Goal: Information Seeking & Learning: Understand process/instructions

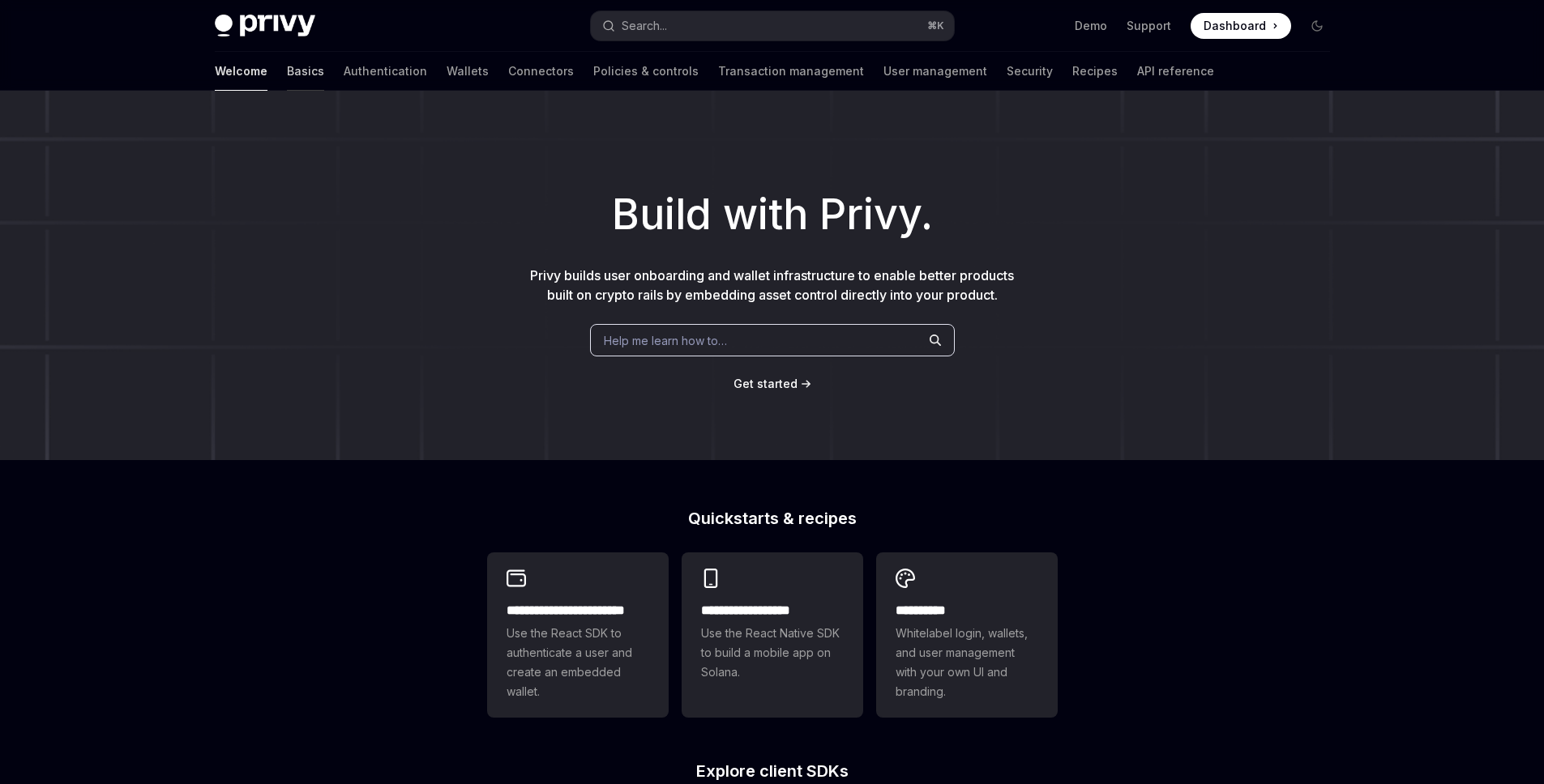
click at [287, 69] on link "Basics" at bounding box center [306, 72] width 37 height 39
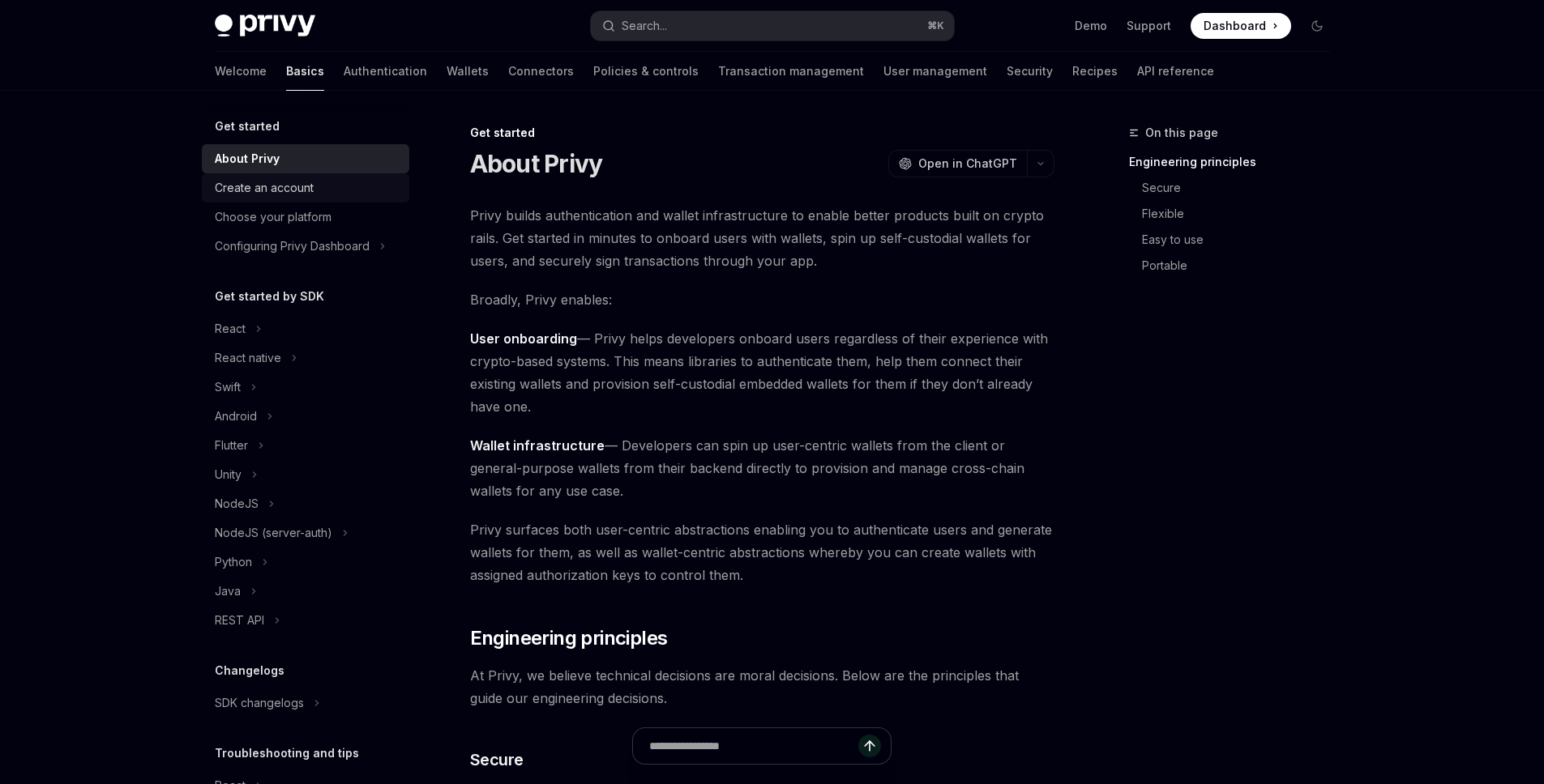
click at [319, 195] on div "Create an account" at bounding box center [307, 188] width 185 height 19
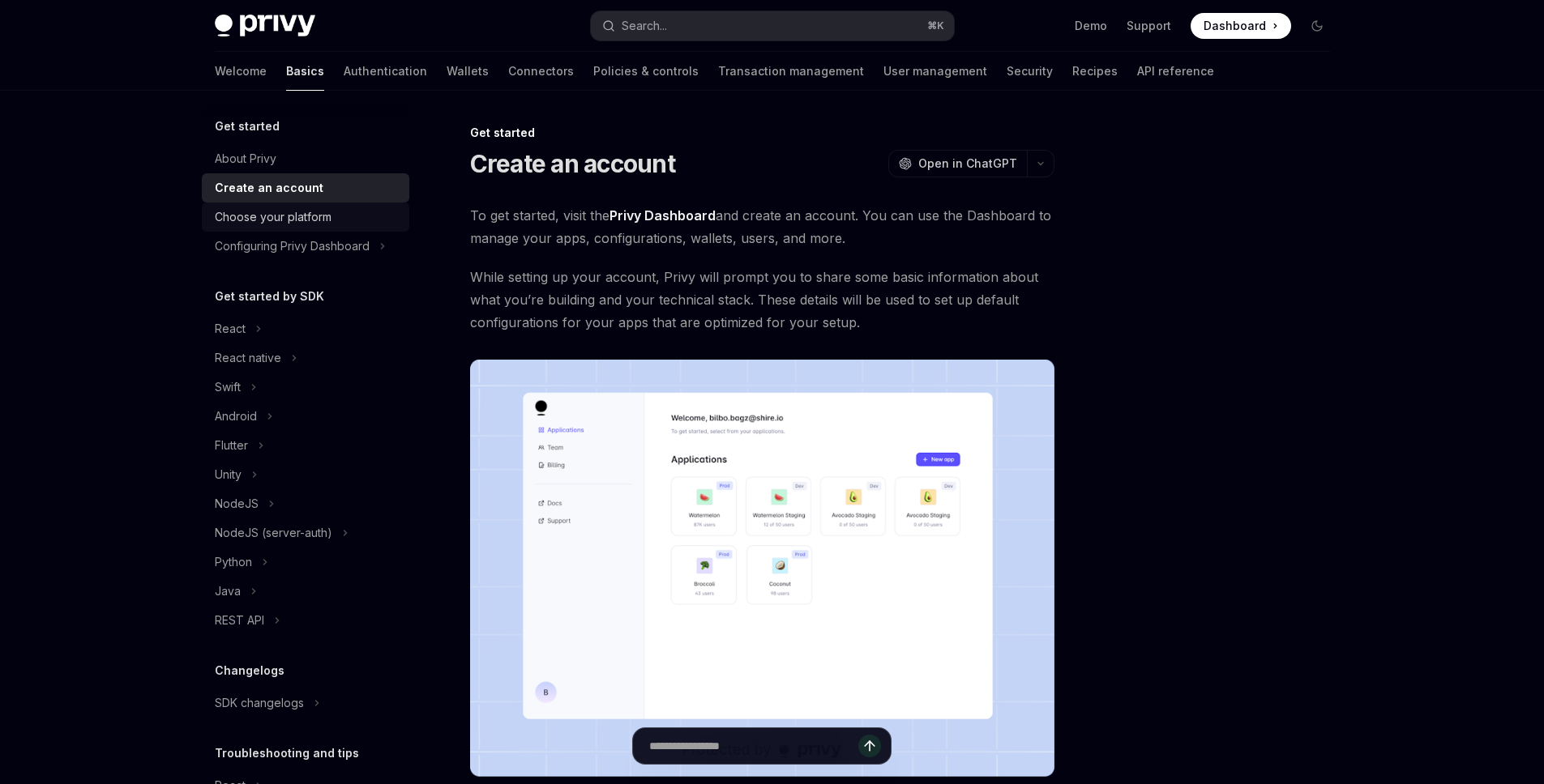
click at [320, 223] on div "Choose your platform" at bounding box center [273, 217] width 117 height 19
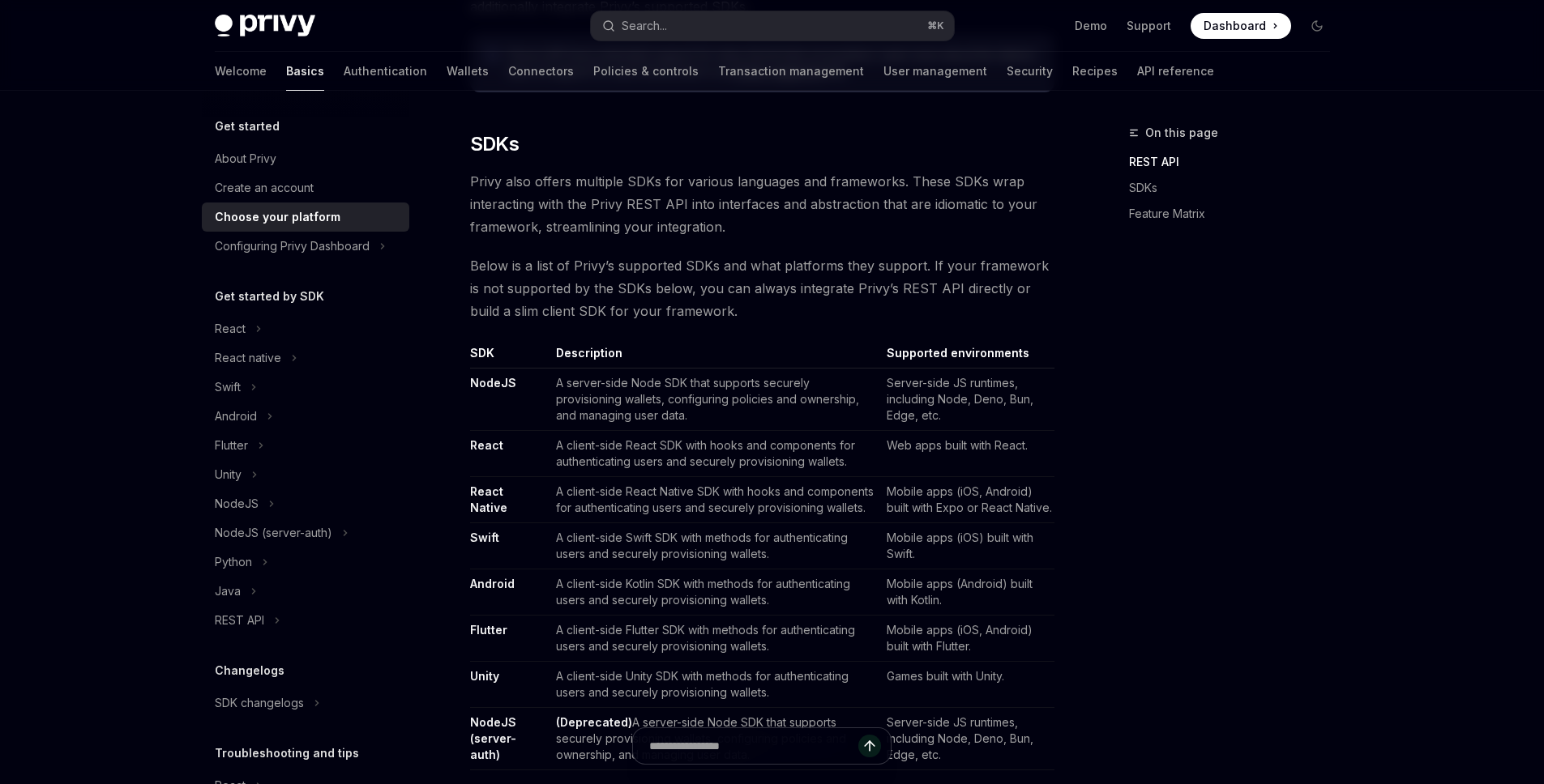
scroll to position [774, 0]
click at [312, 246] on div "Configuring Privy Dashboard" at bounding box center [291, 246] width 155 height 19
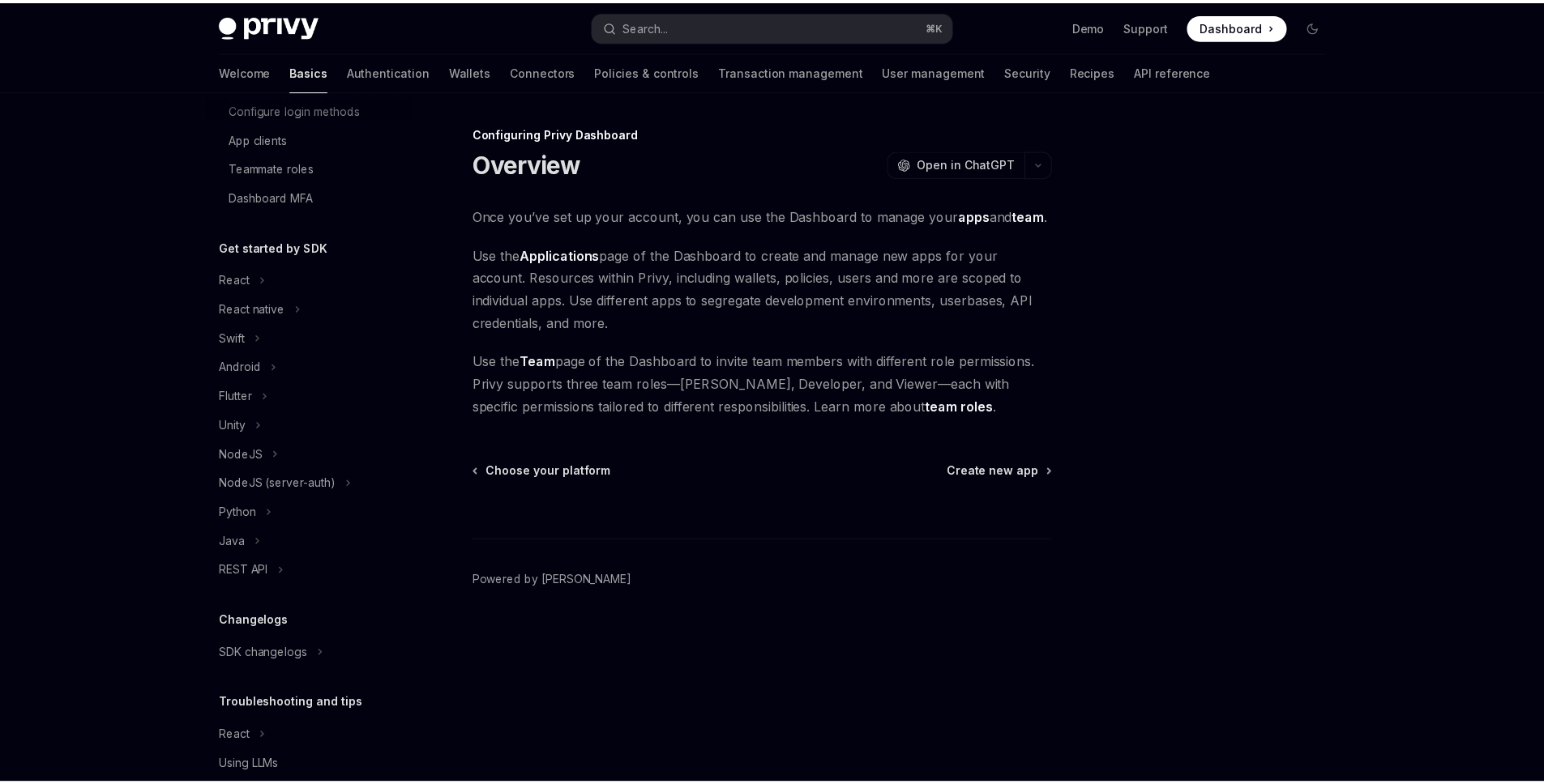
scroll to position [282, 0]
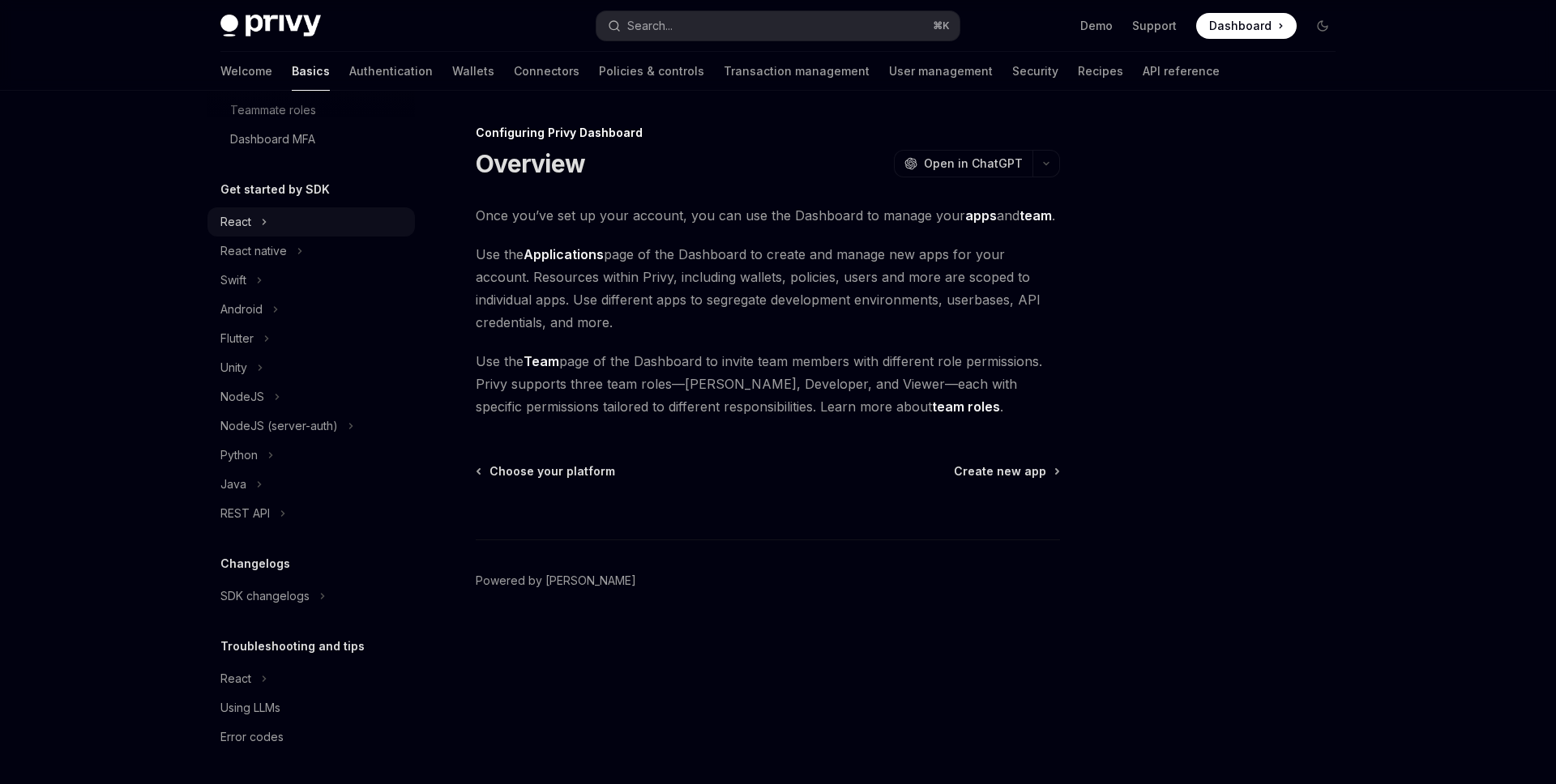
click at [247, 222] on div "React" at bounding box center [236, 222] width 31 height 19
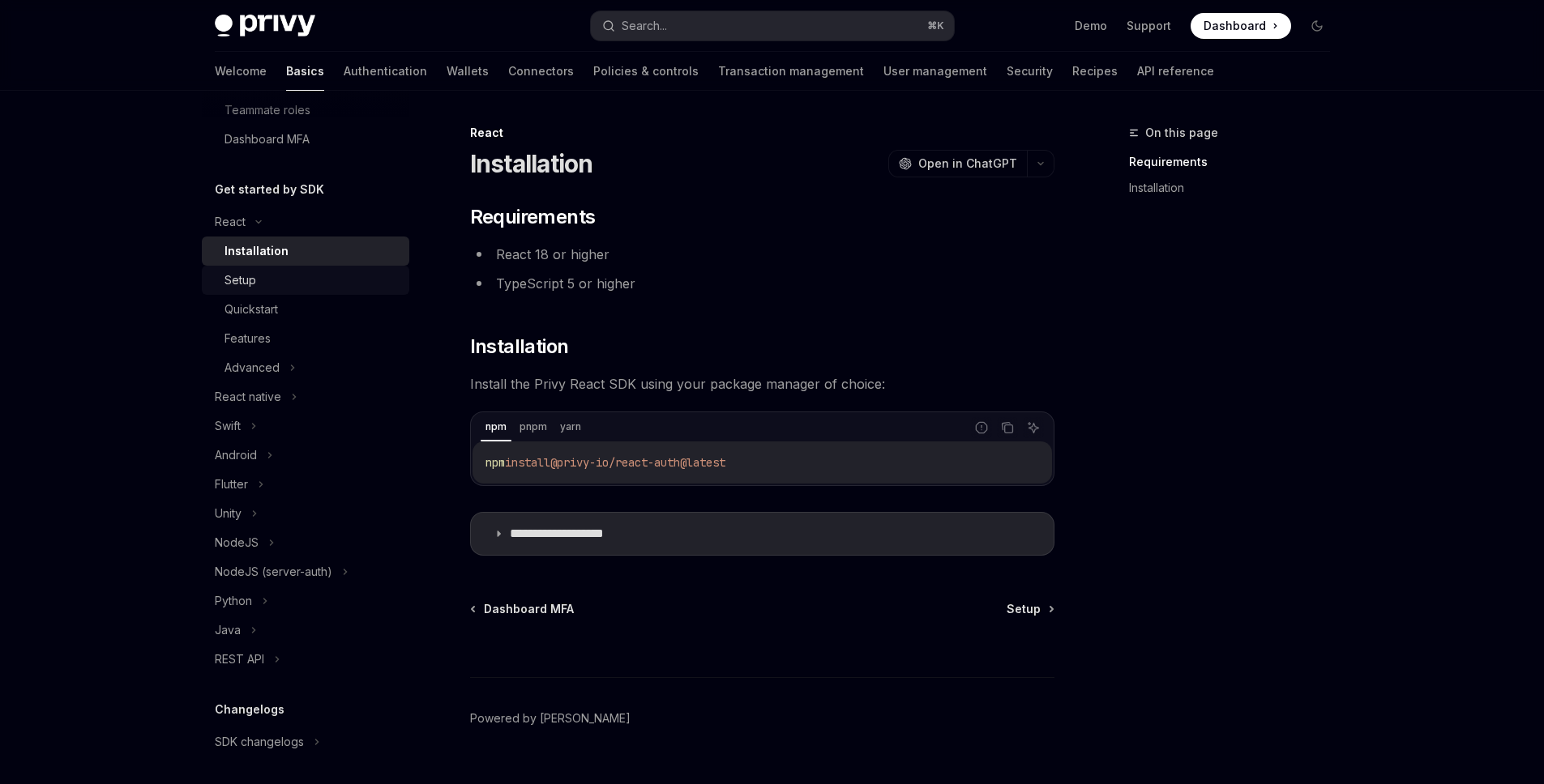
click at [261, 280] on div "Setup" at bounding box center [312, 280] width 175 height 19
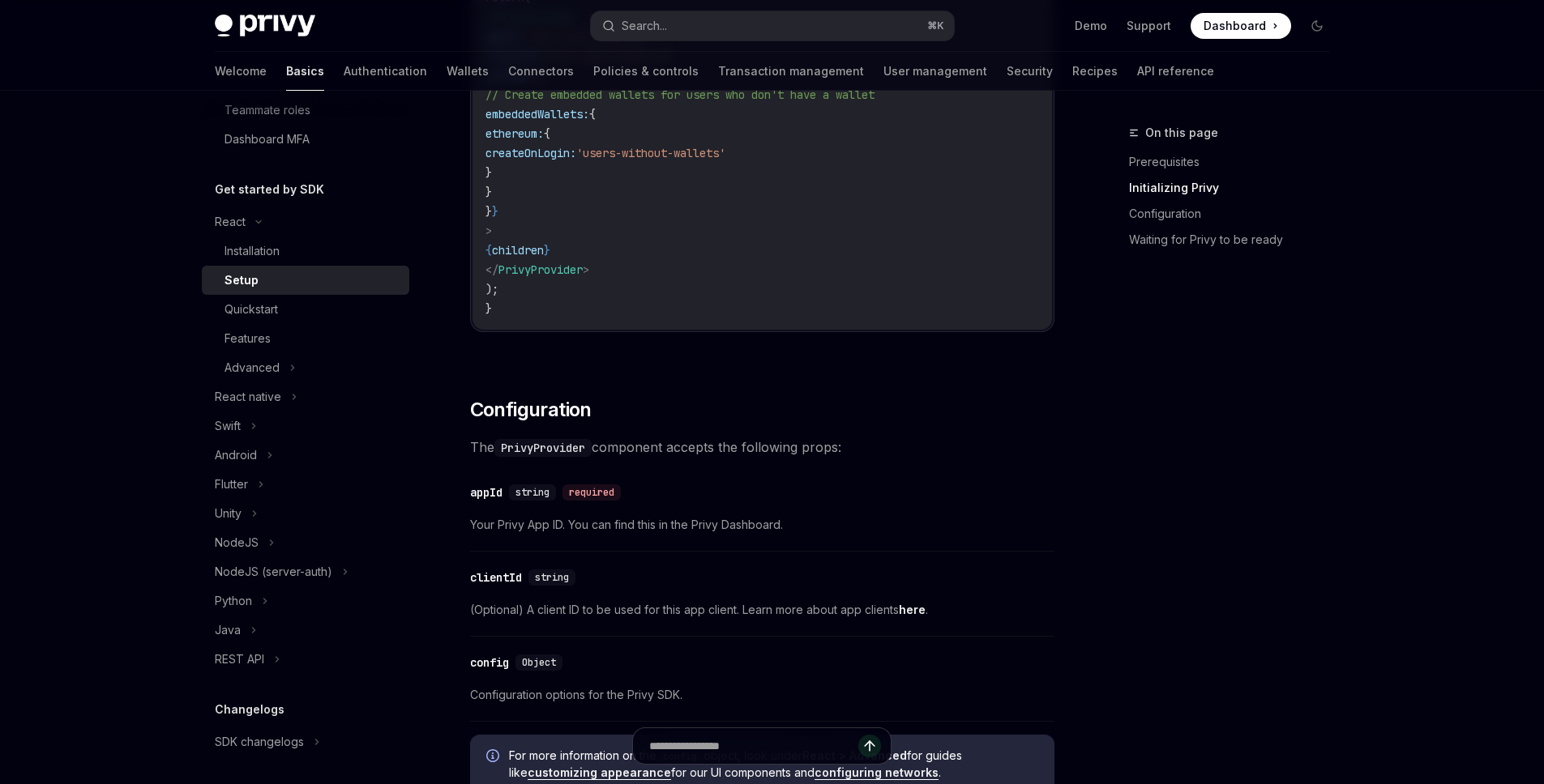
scroll to position [845, 0]
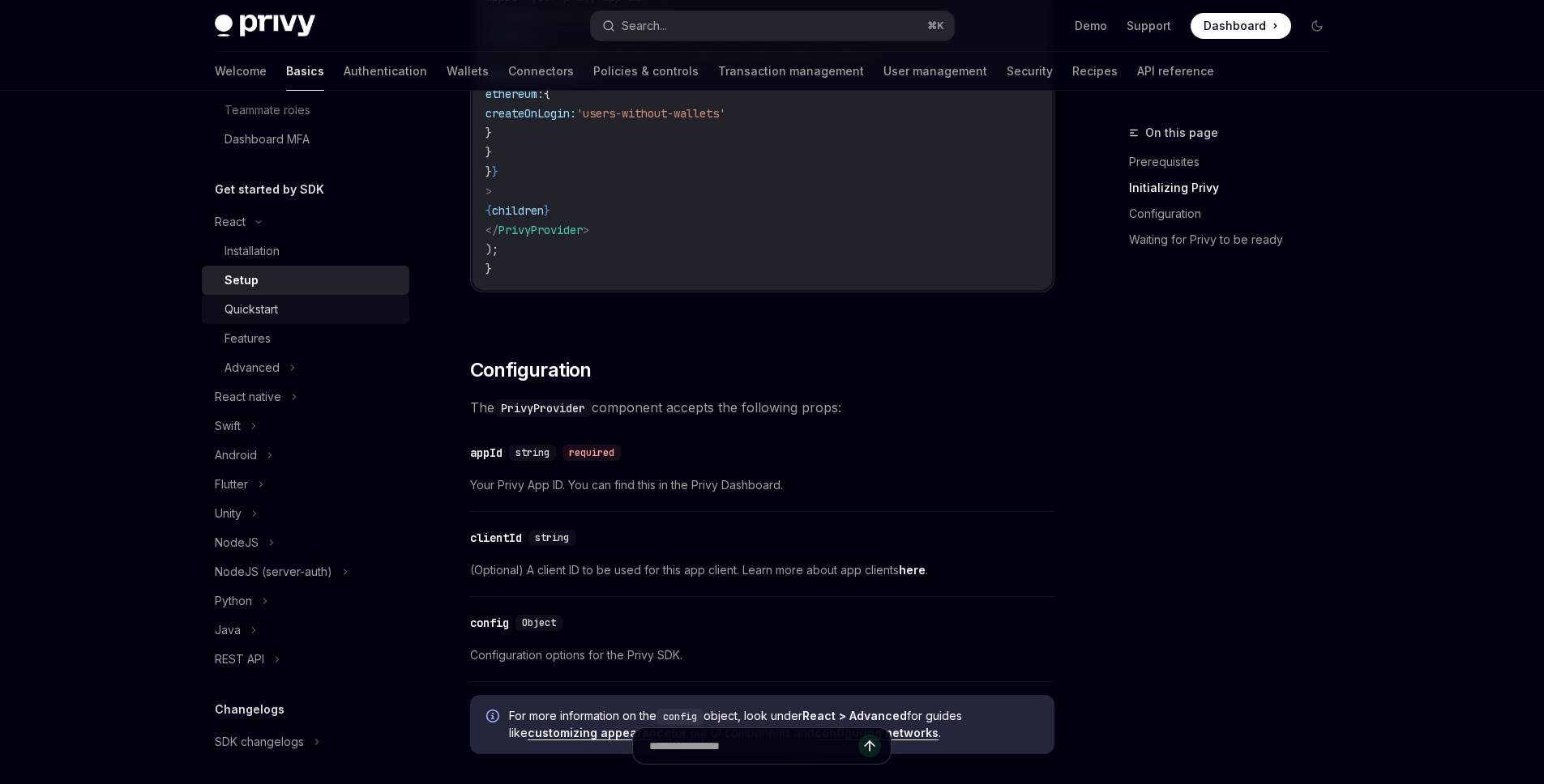
click at [264, 306] on div "Quickstart" at bounding box center [251, 309] width 54 height 19
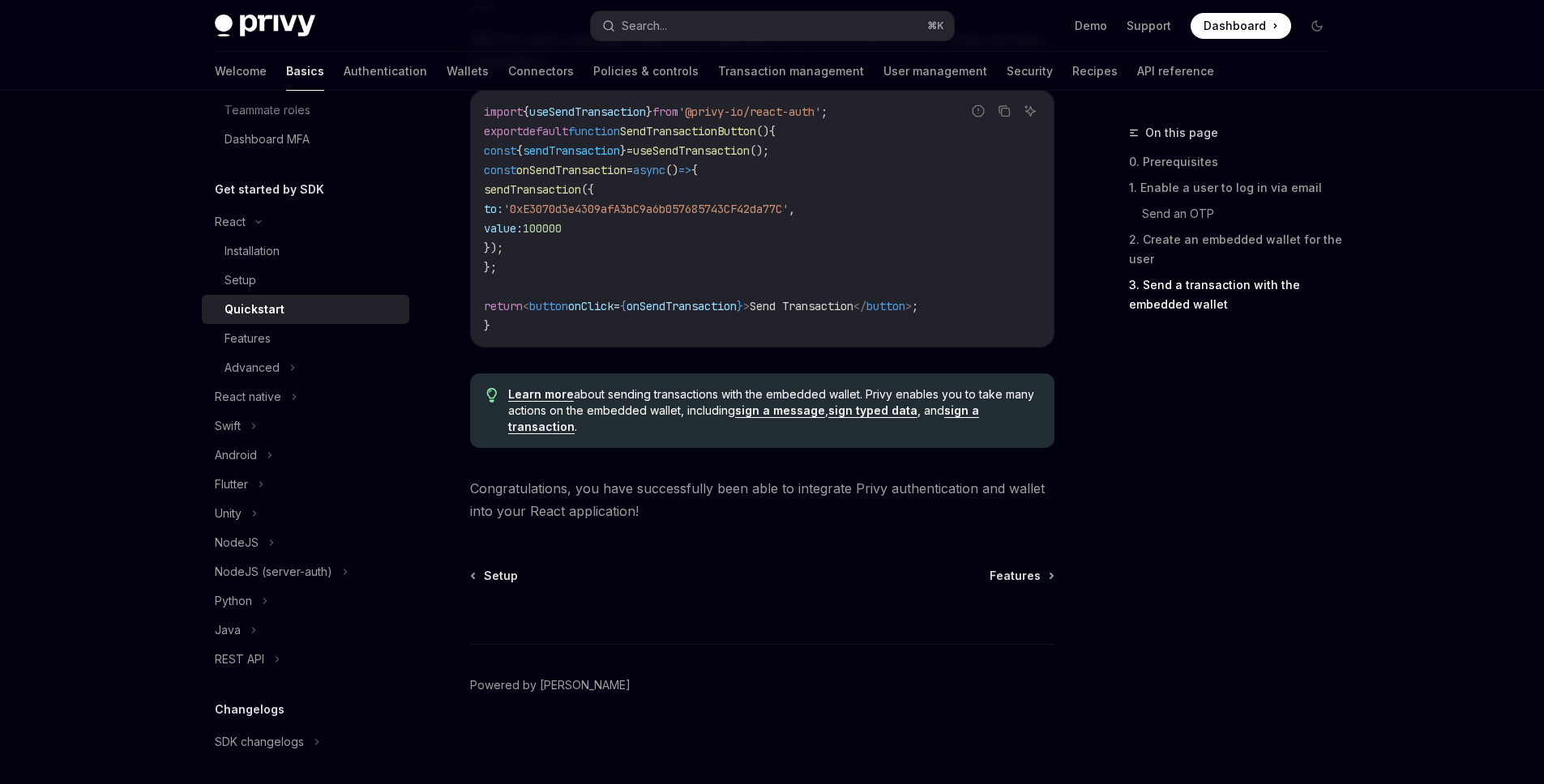
scroll to position [1587, 0]
click at [263, 341] on div "Features" at bounding box center [247, 339] width 46 height 19
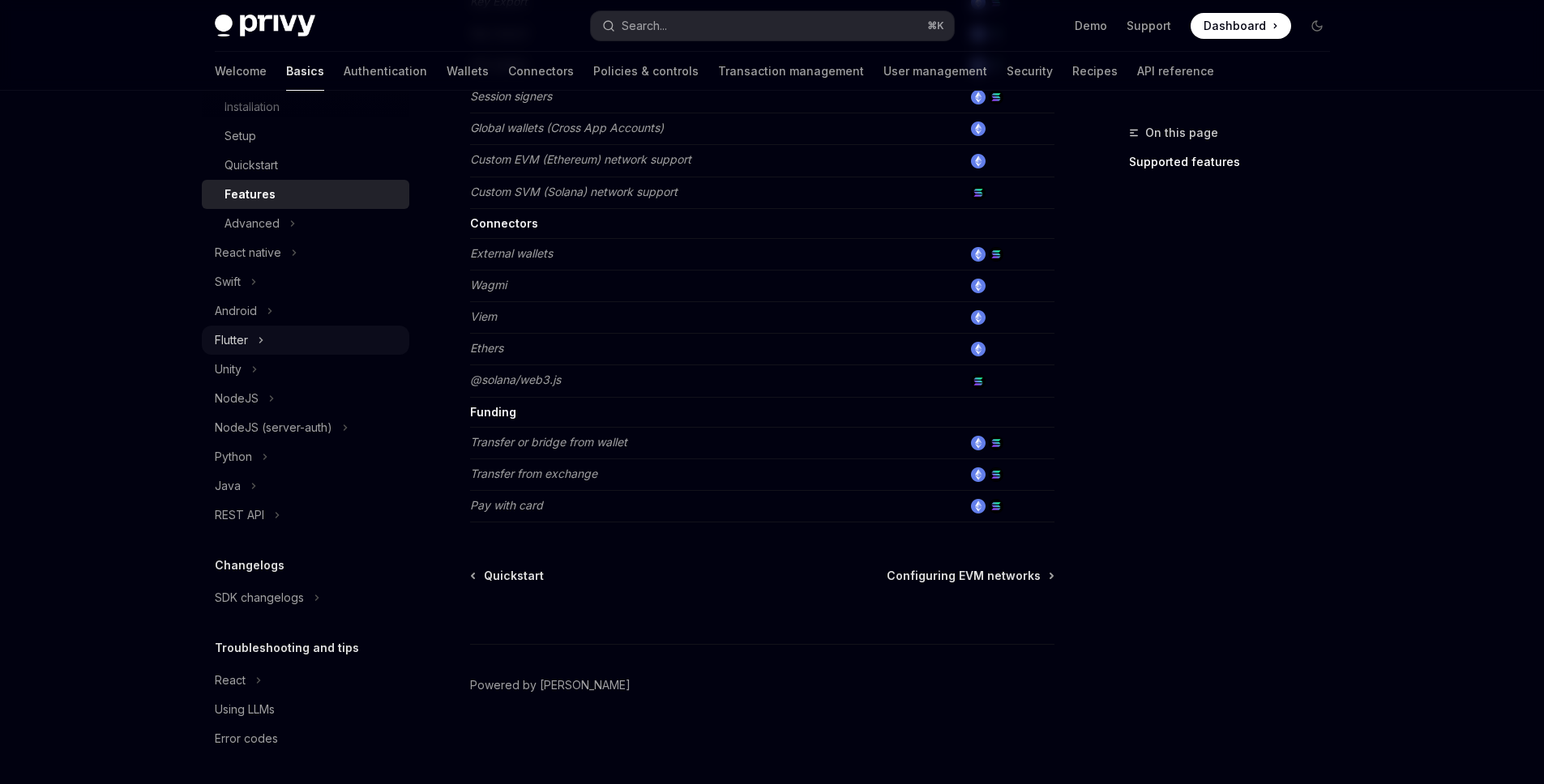
scroll to position [427, 0]
click at [281, 393] on div "NodeJS" at bounding box center [305, 396] width 208 height 29
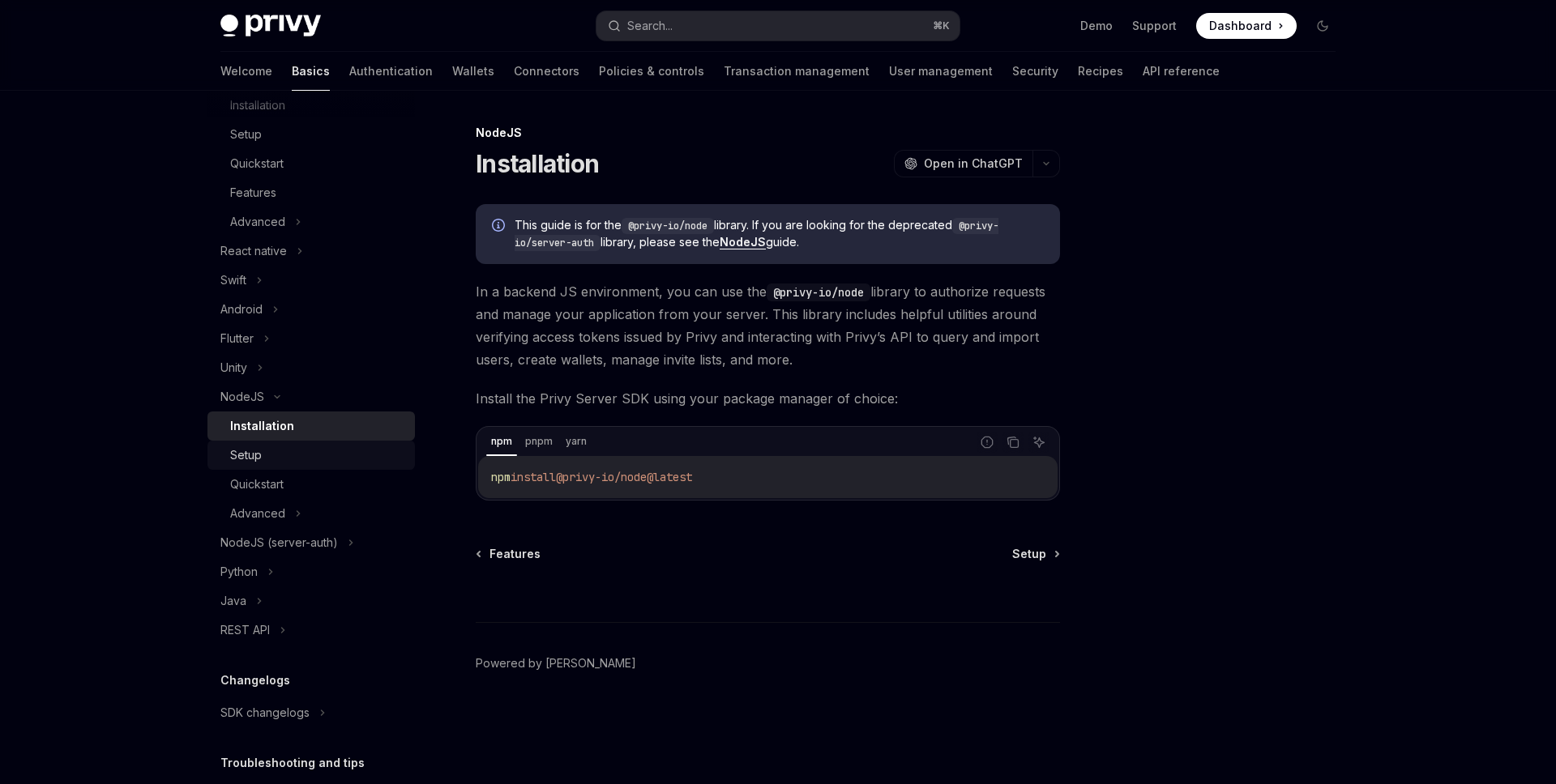
click at [271, 457] on div "Setup" at bounding box center [318, 456] width 175 height 19
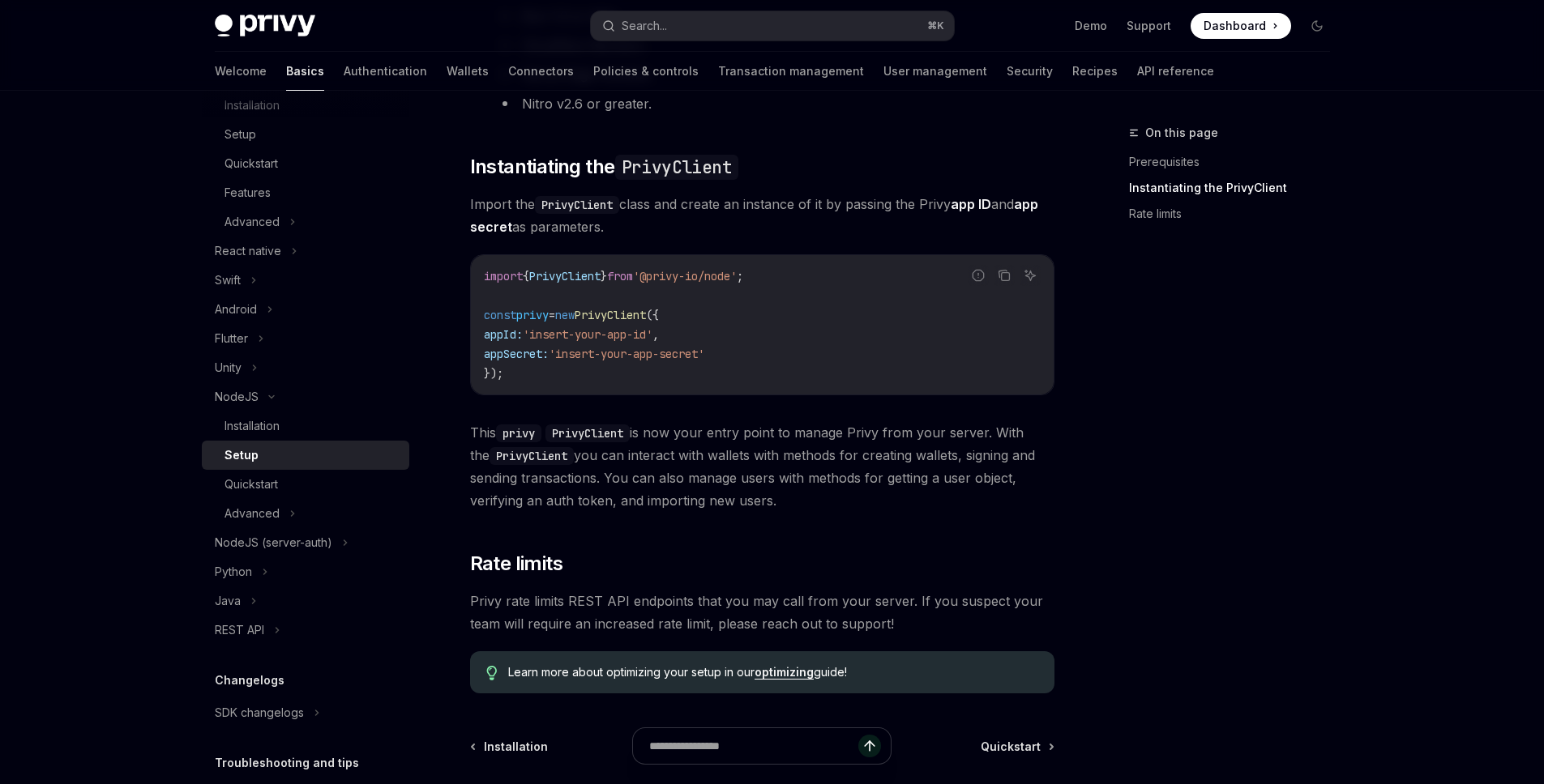
scroll to position [545, 0]
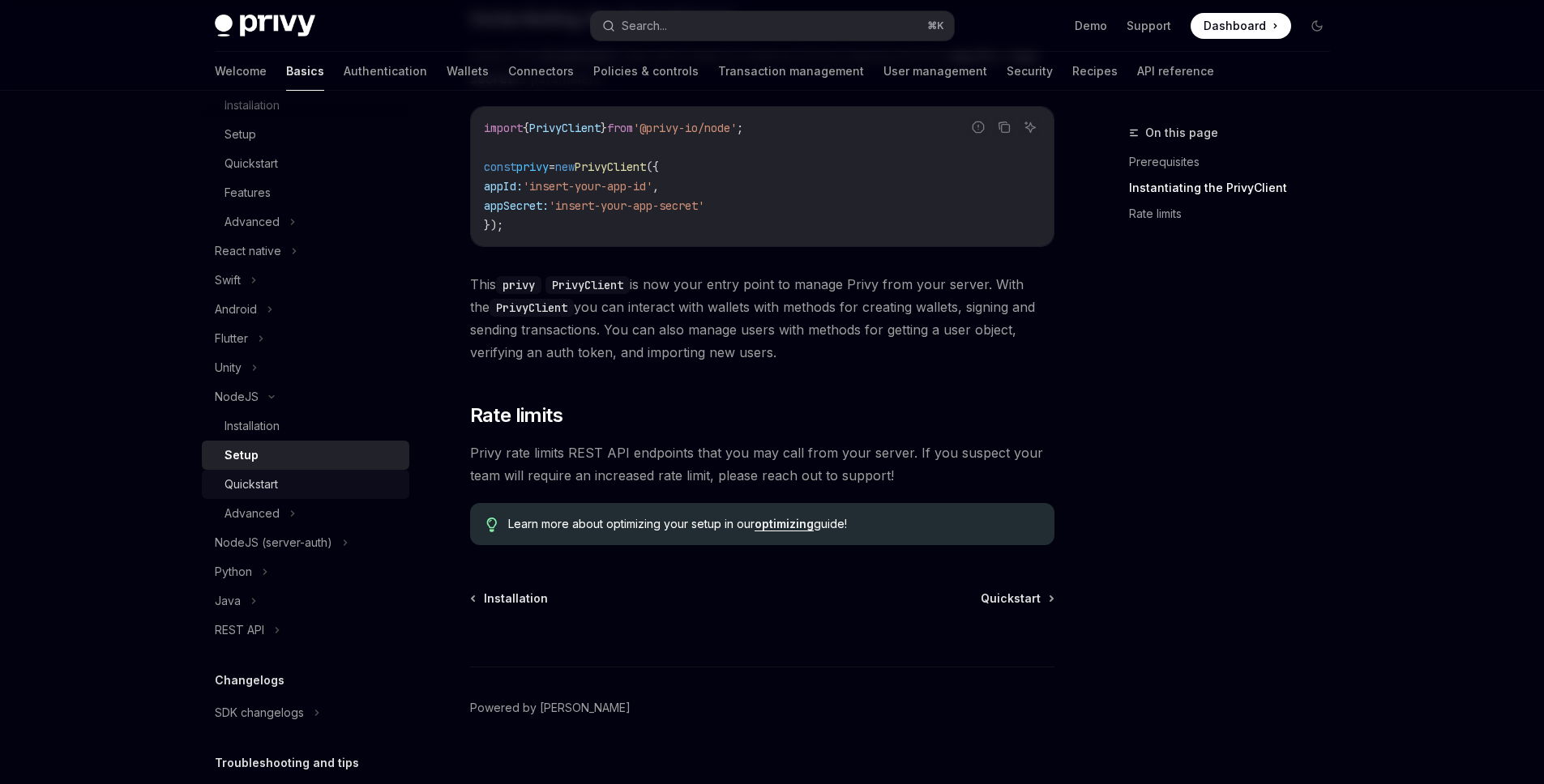
click at [309, 485] on div "Quickstart" at bounding box center [312, 485] width 175 height 19
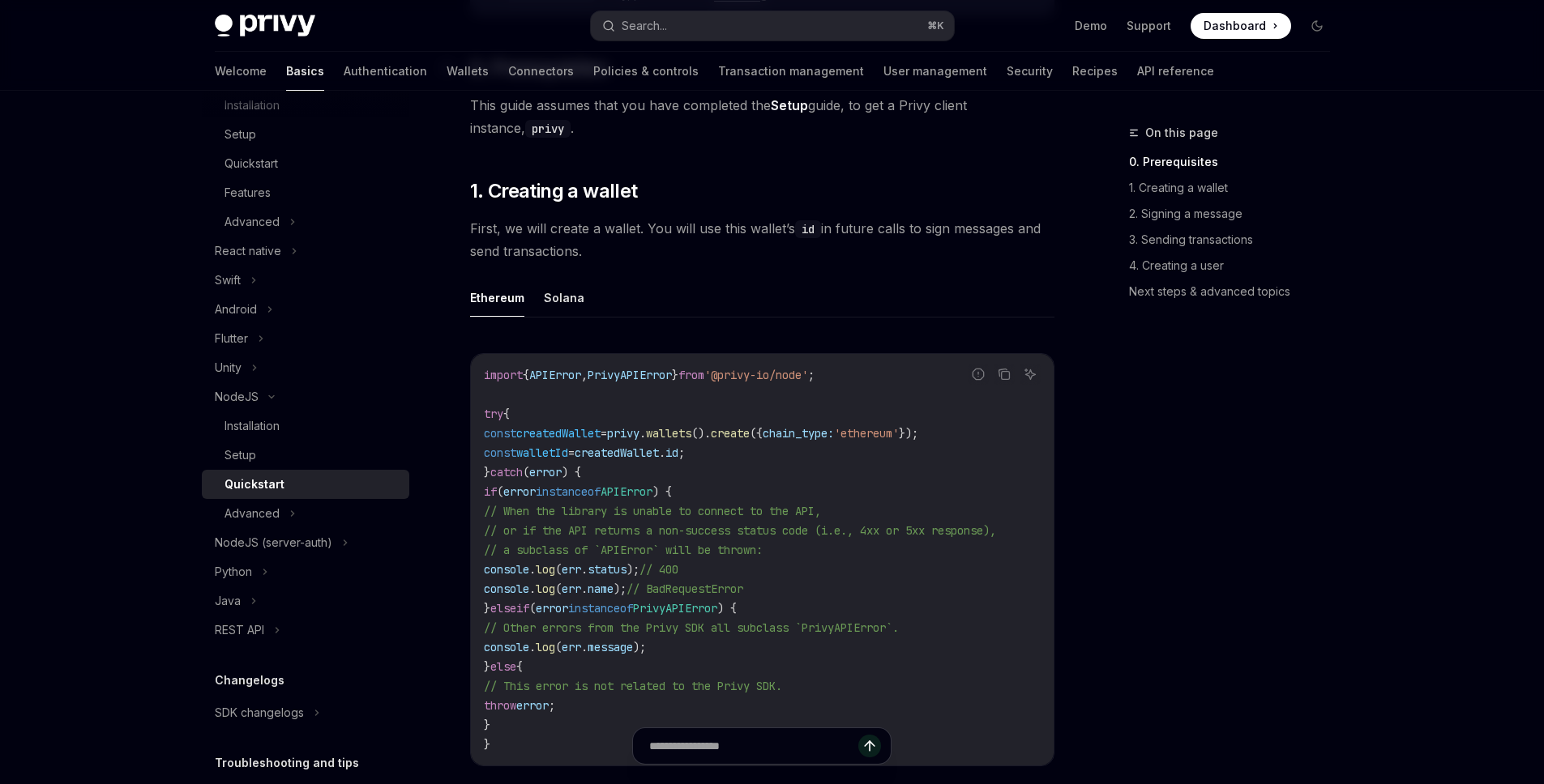
scroll to position [299, 0]
click at [270, 514] on div "Advanced" at bounding box center [252, 514] width 55 height 19
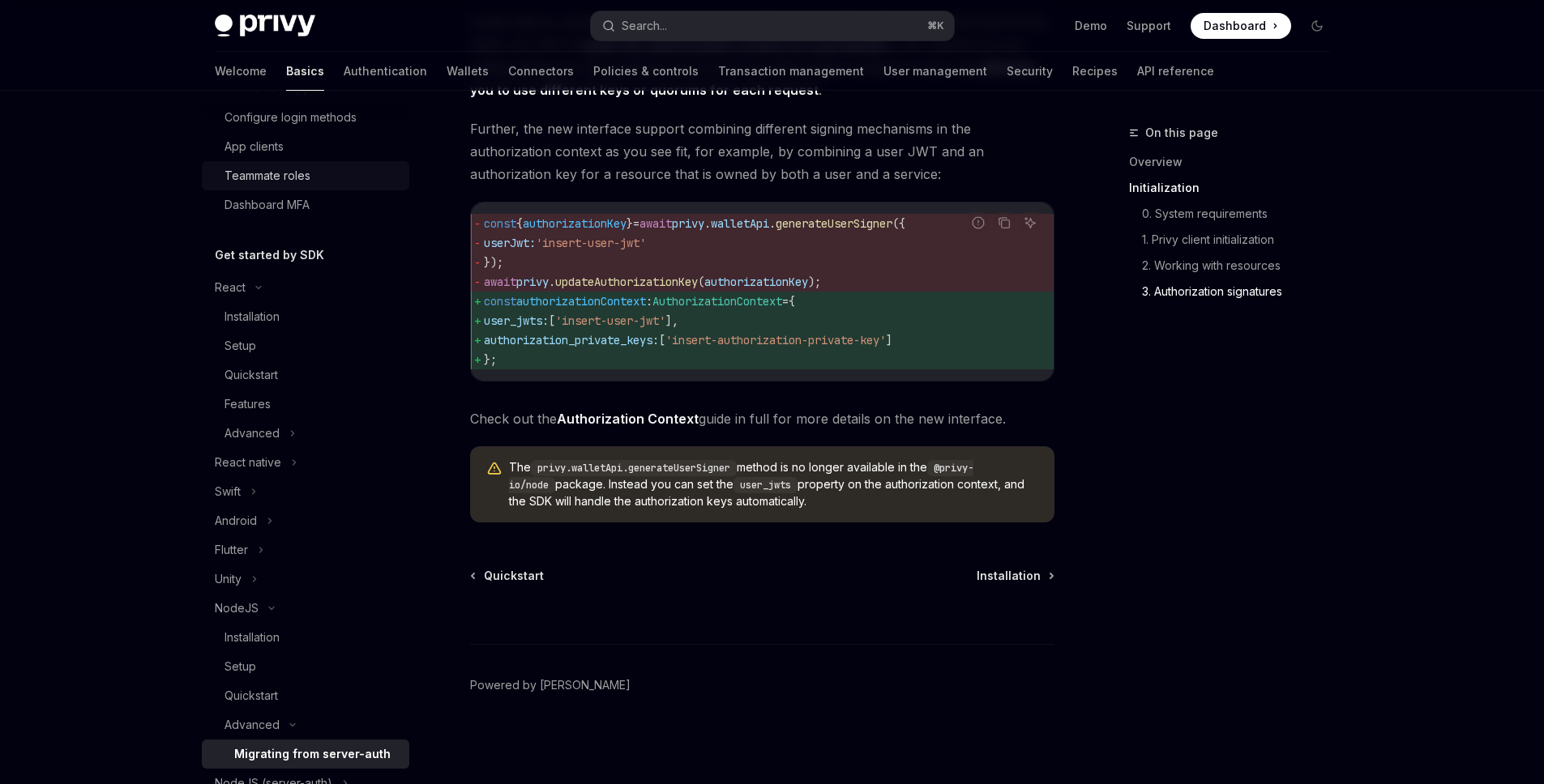
scroll to position [95, 0]
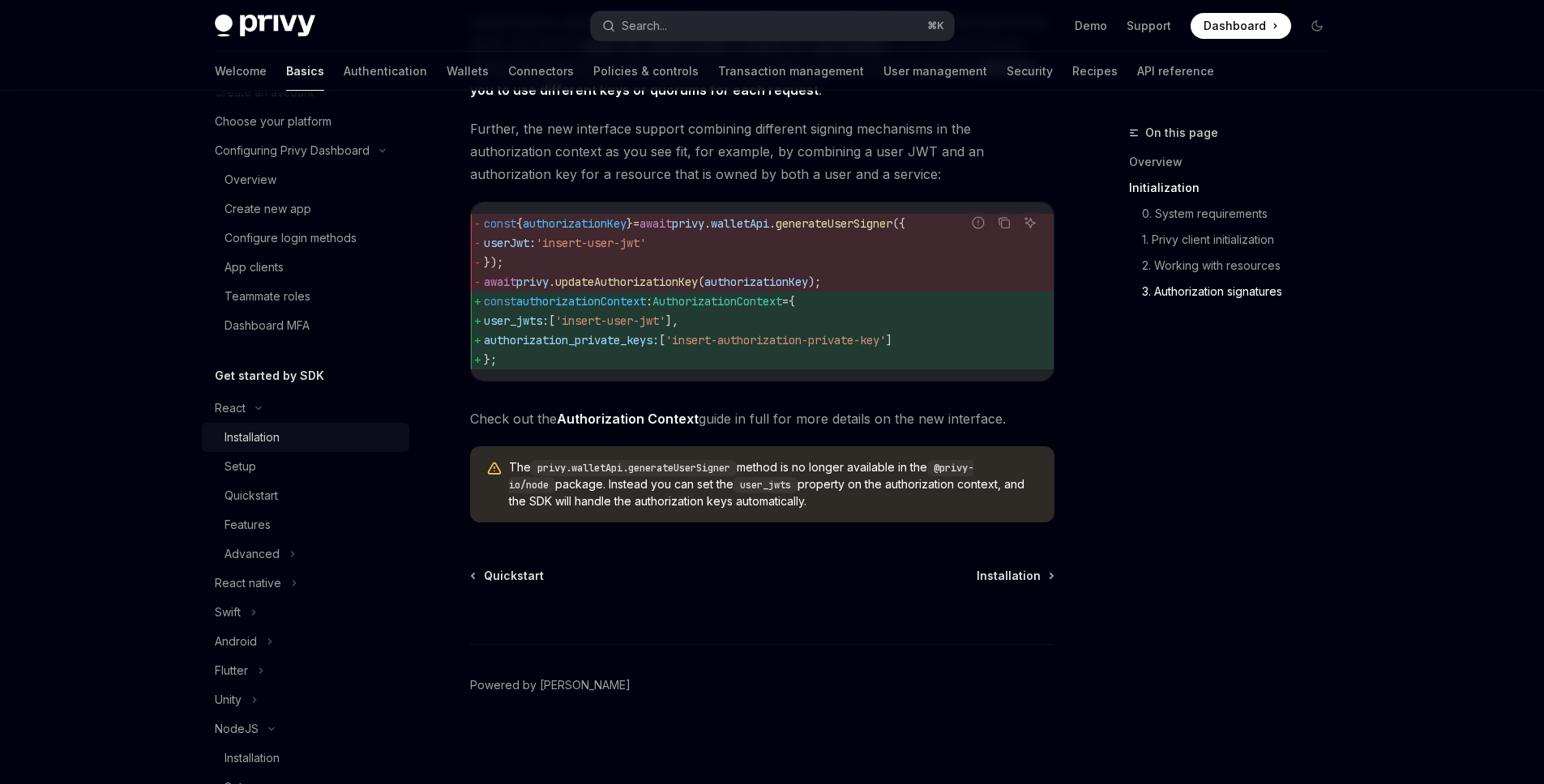
click at [310, 437] on div "Installation" at bounding box center [312, 437] width 175 height 19
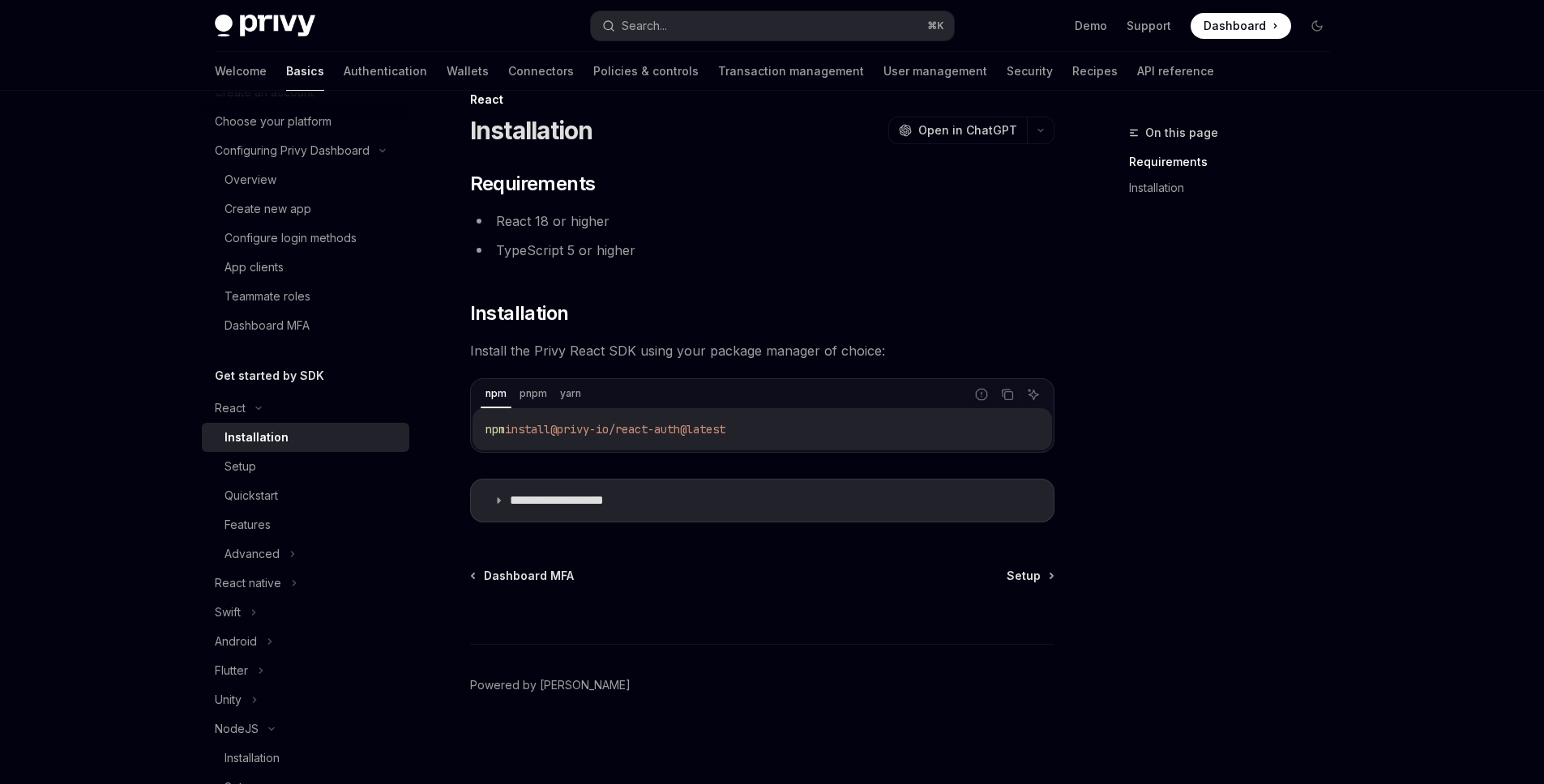
scroll to position [34, 0]
click at [299, 465] on div "Setup" at bounding box center [312, 466] width 175 height 19
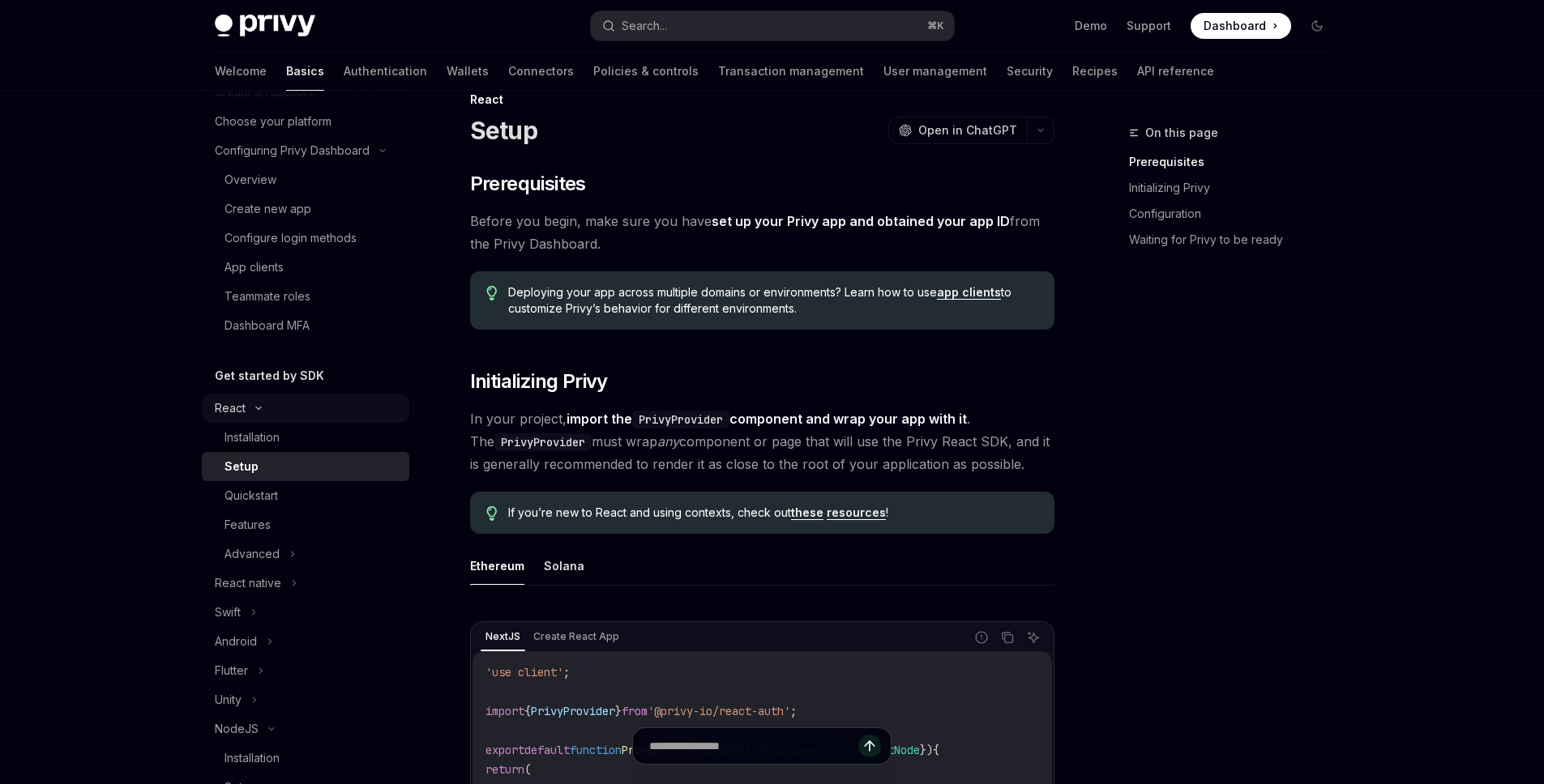
click at [258, 414] on div "React" at bounding box center [305, 408] width 208 height 29
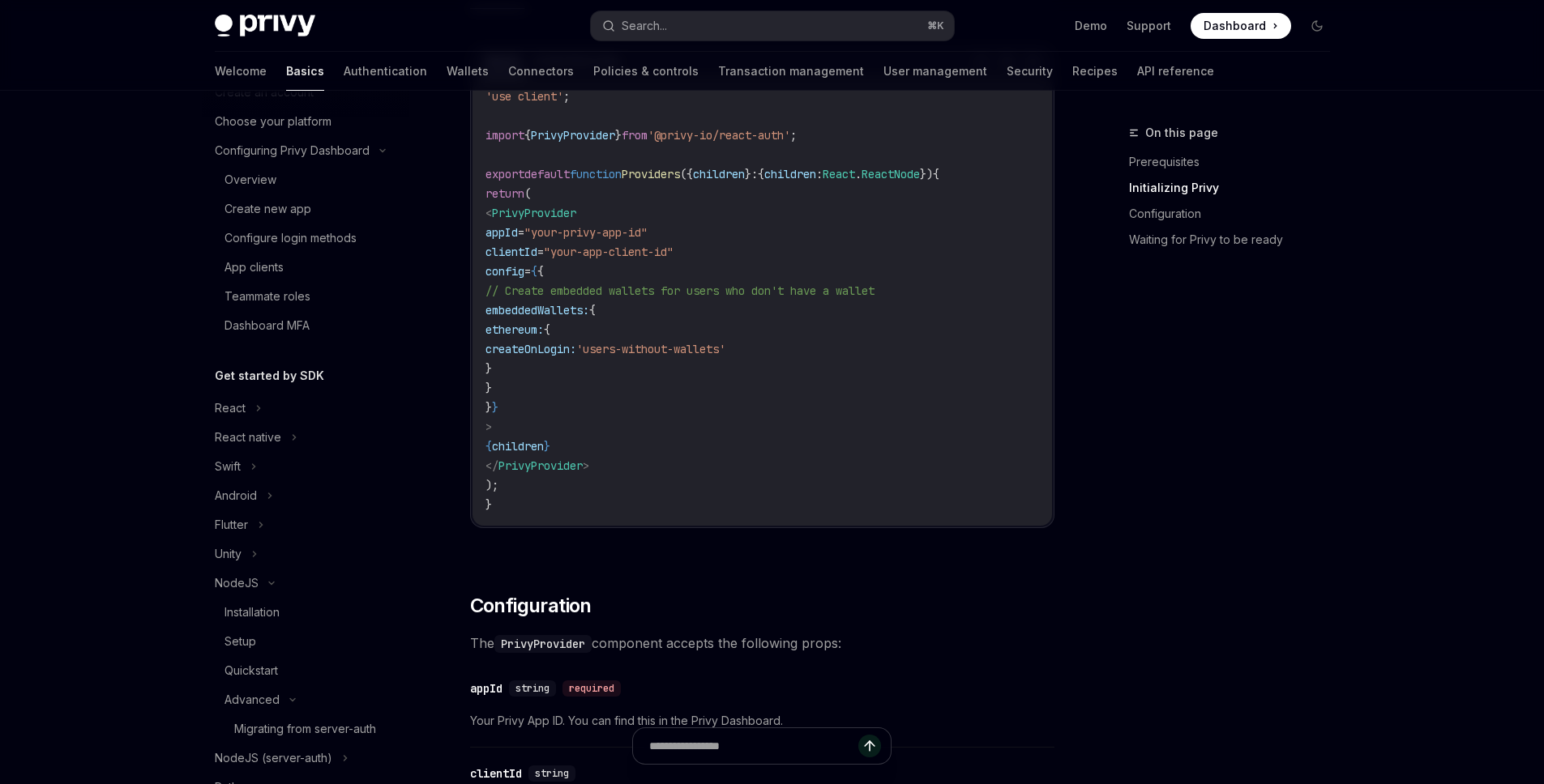
scroll to position [925, 0]
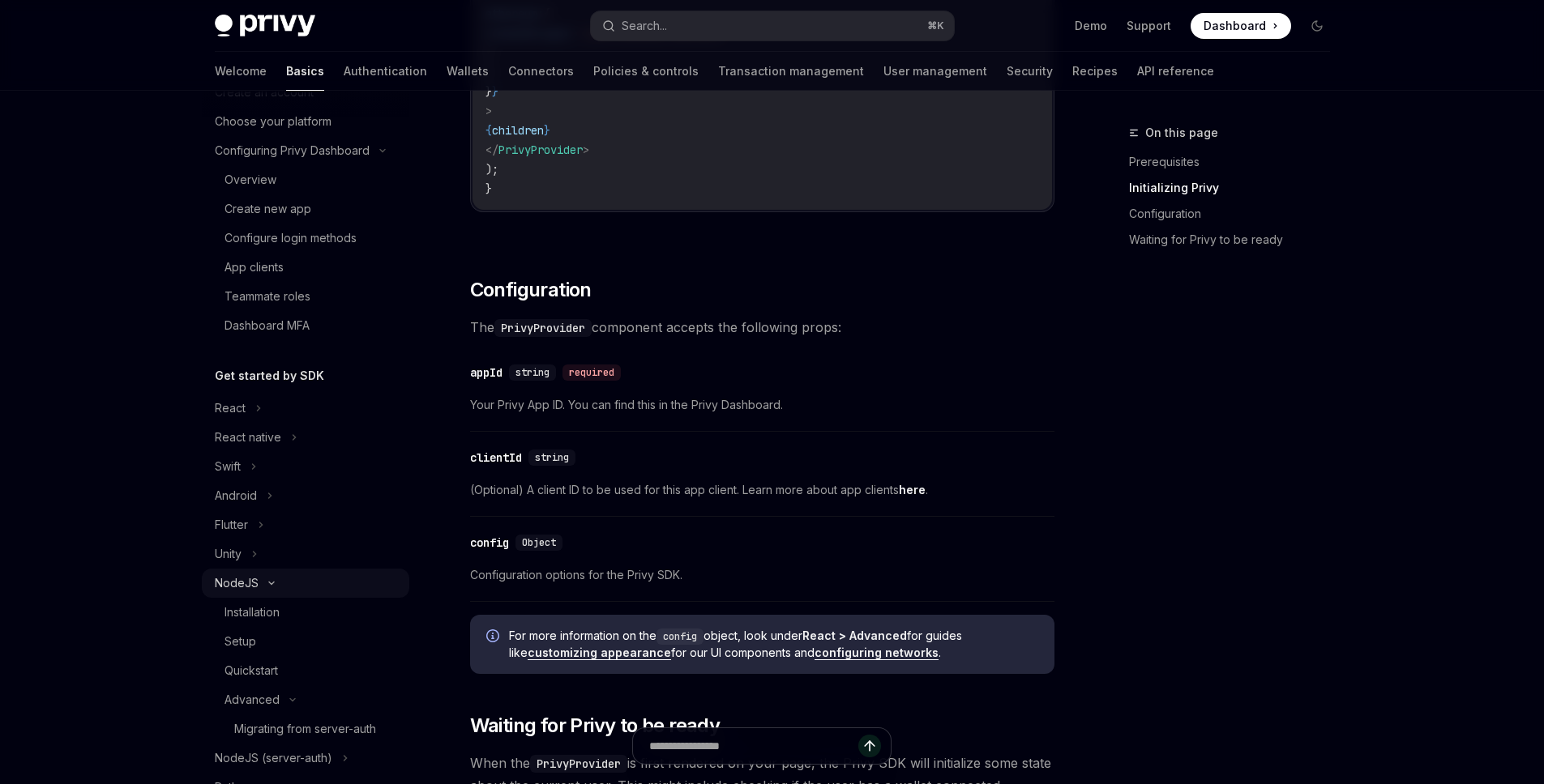
click at [276, 581] on icon at bounding box center [271, 583] width 19 height 6
click at [258, 583] on div "NodeJS" at bounding box center [305, 583] width 208 height 29
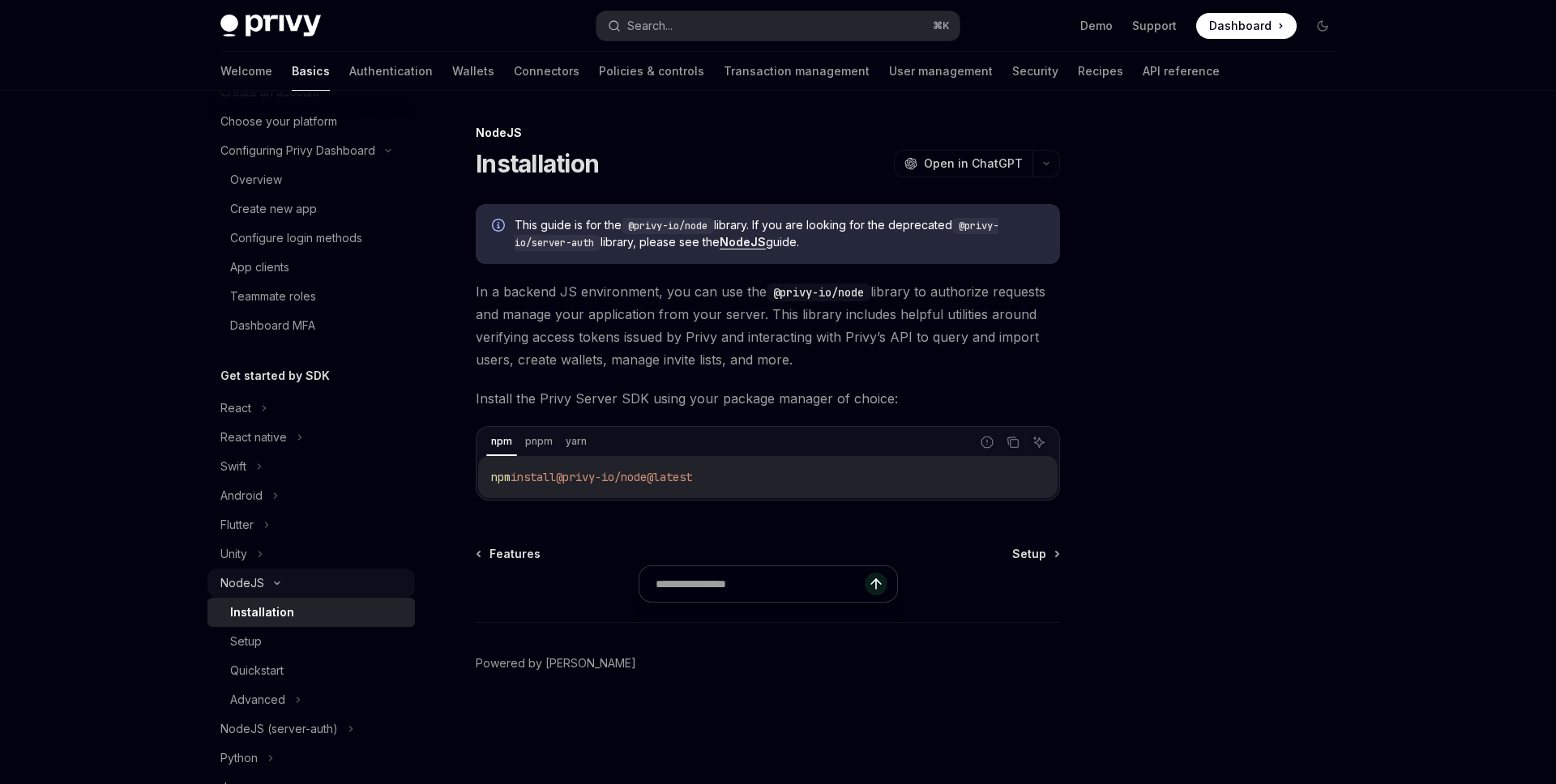
click at [258, 583] on div "NodeJS" at bounding box center [243, 584] width 44 height 19
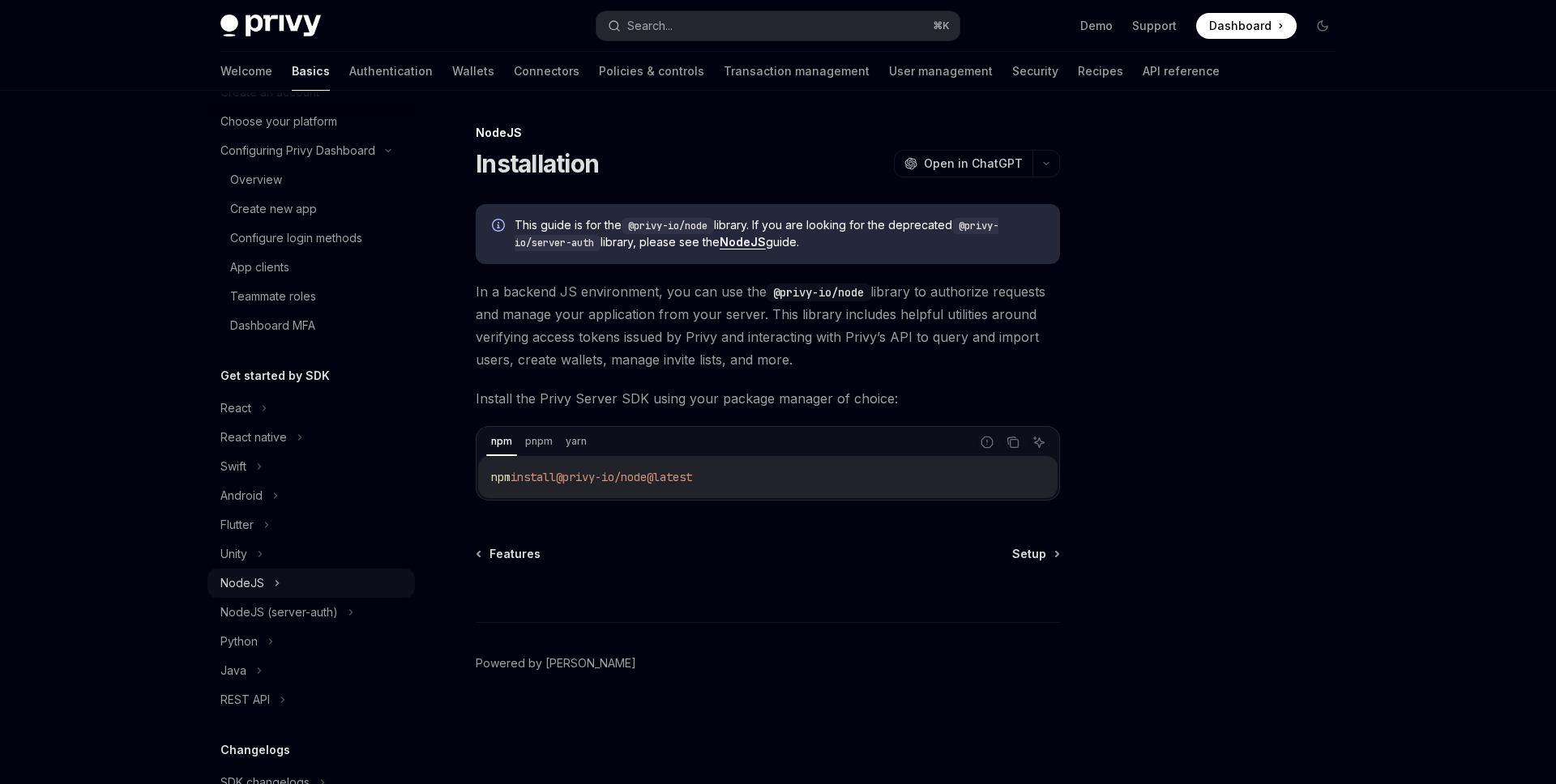
click at [258, 583] on div "NodeJS" at bounding box center [243, 584] width 44 height 19
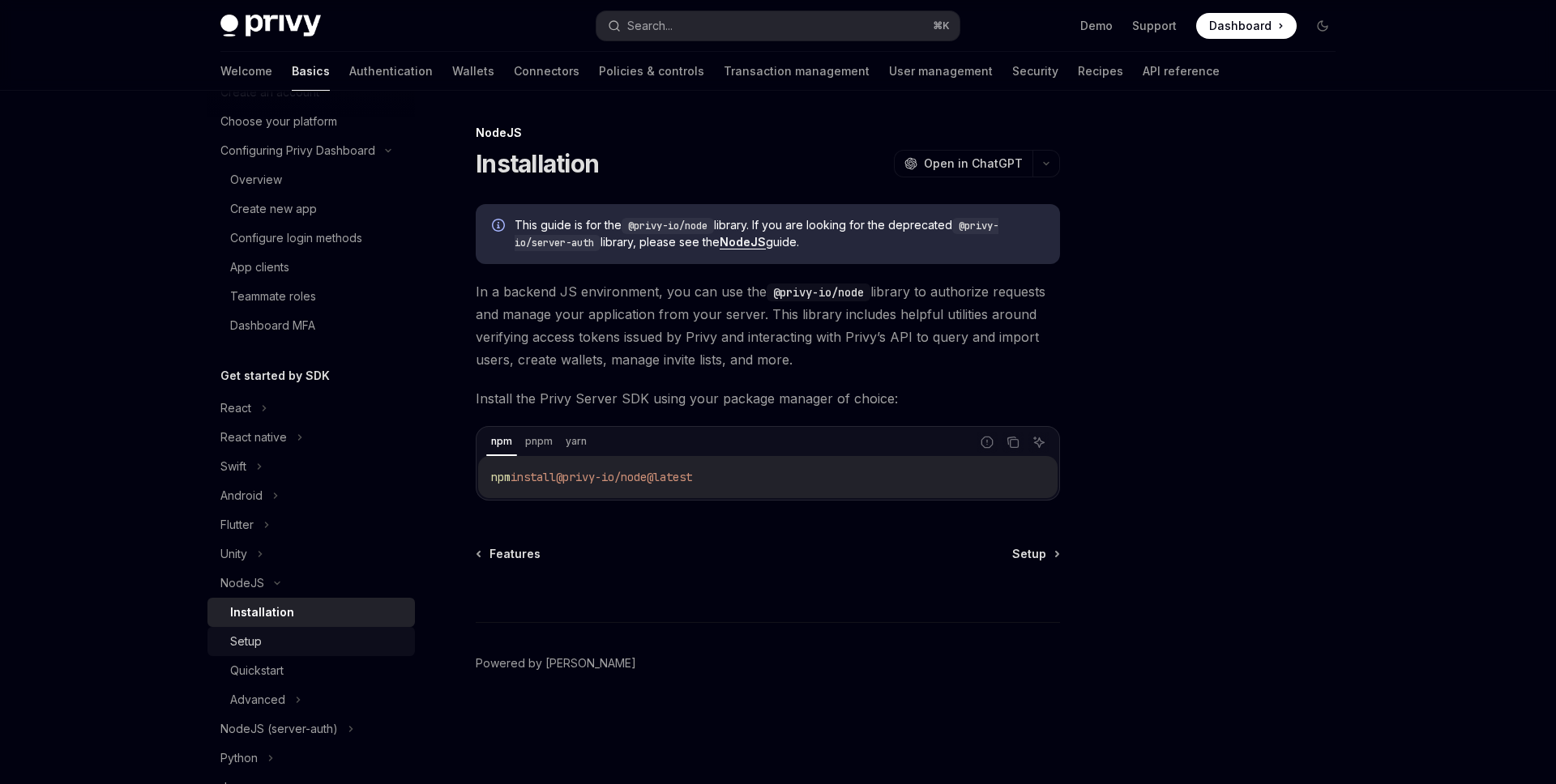
click at [262, 642] on div "Setup" at bounding box center [318, 642] width 175 height 19
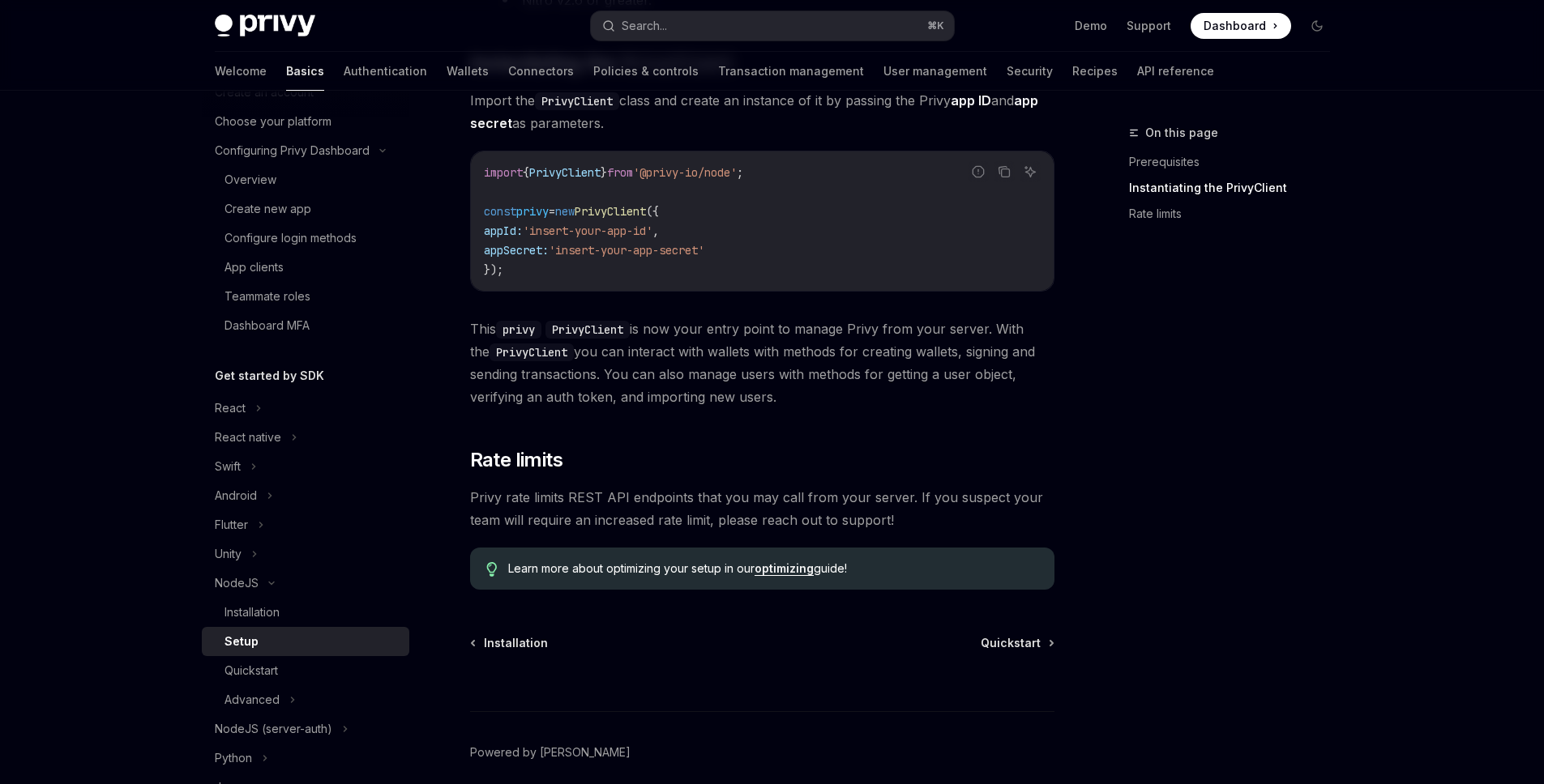
scroll to position [568, 0]
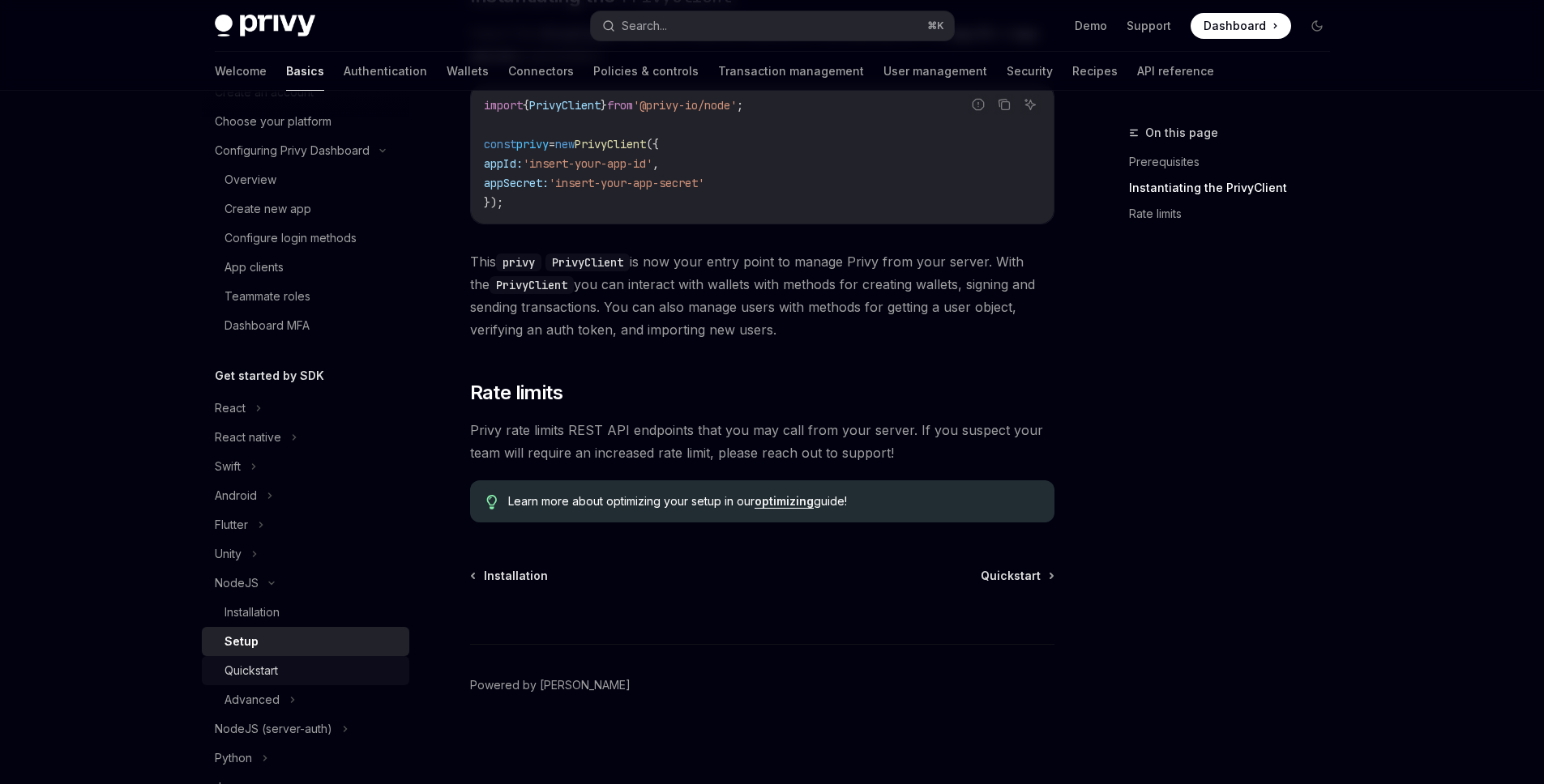
click at [270, 671] on div "Quickstart" at bounding box center [251, 671] width 54 height 19
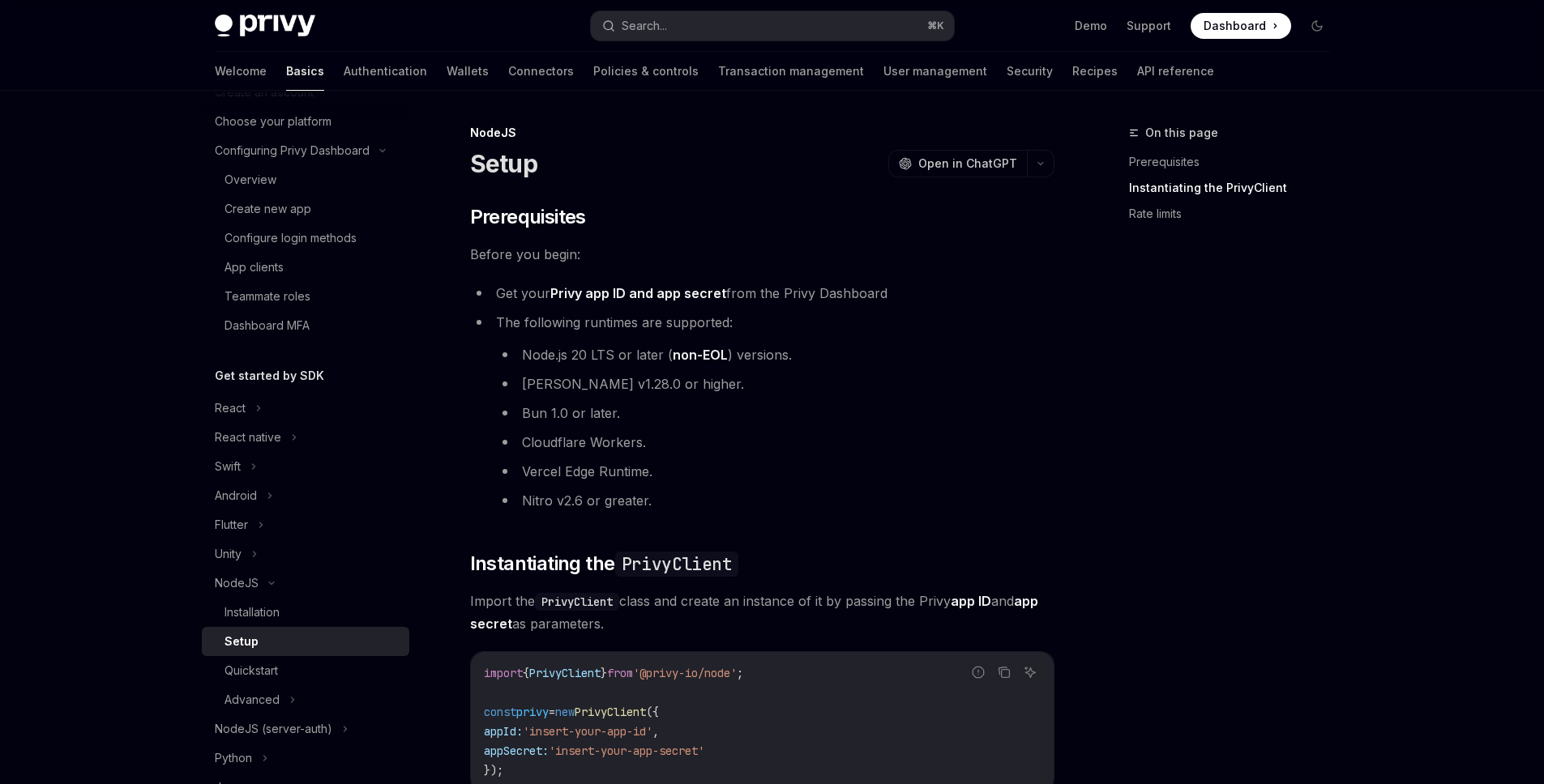
type textarea "*"
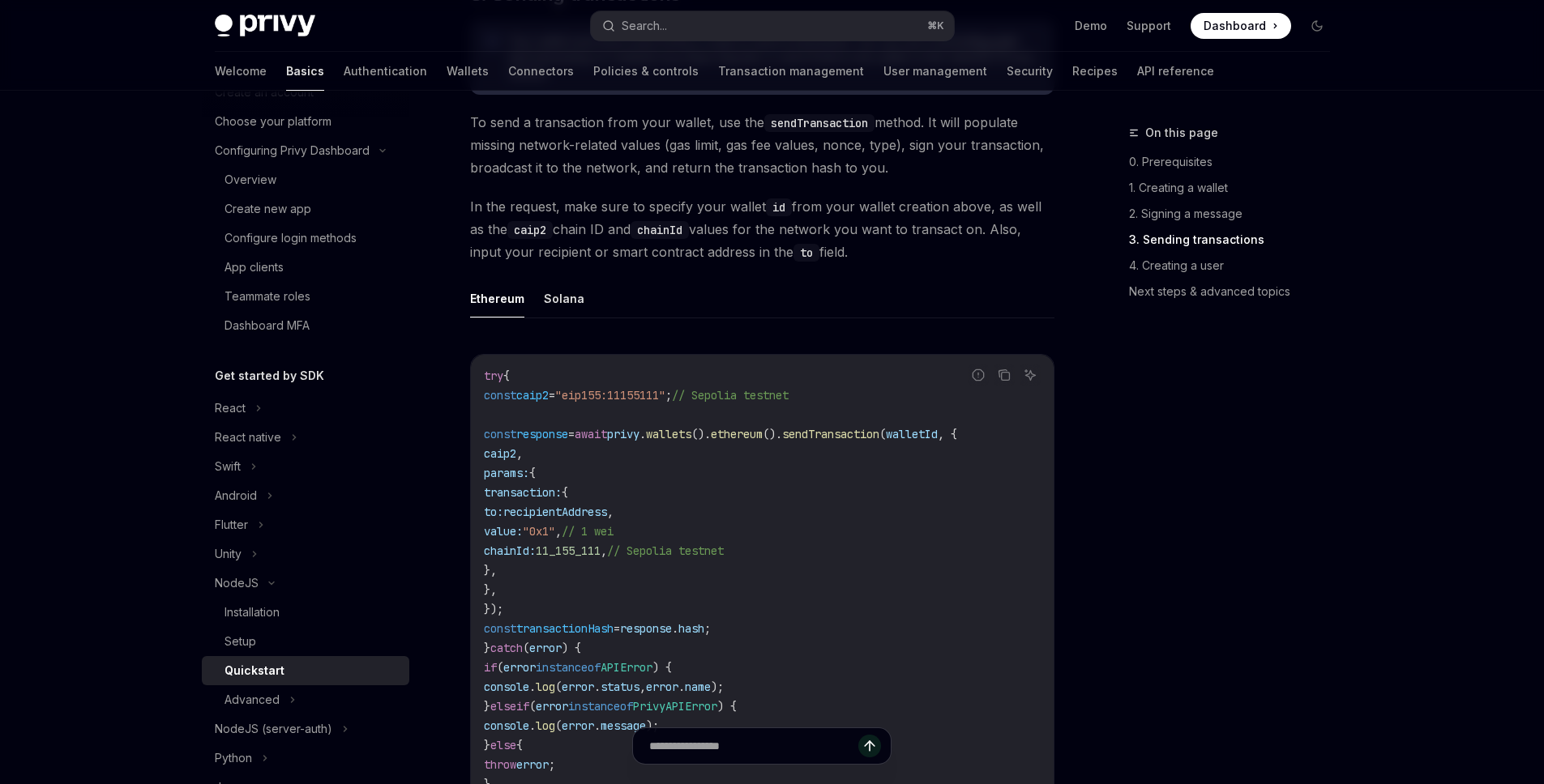
scroll to position [1780, 0]
